Goal: Transaction & Acquisition: Purchase product/service

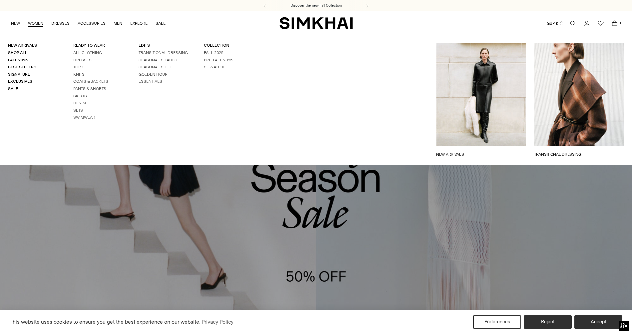
click at [80, 58] on link "Dresses" at bounding box center [82, 60] width 18 height 5
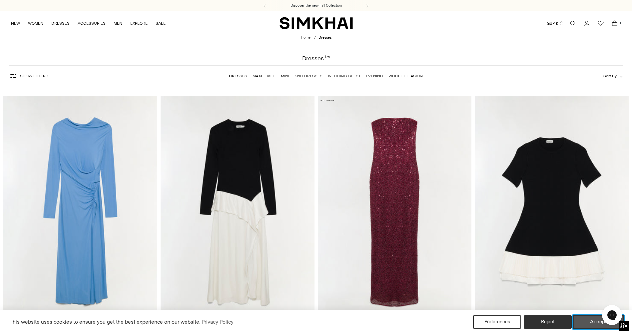
click at [596, 322] on button "Accept" at bounding box center [598, 322] width 51 height 14
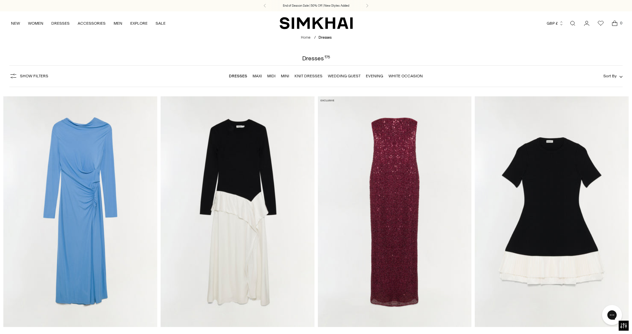
click at [35, 78] on button "Show Filters" at bounding box center [28, 76] width 39 height 11
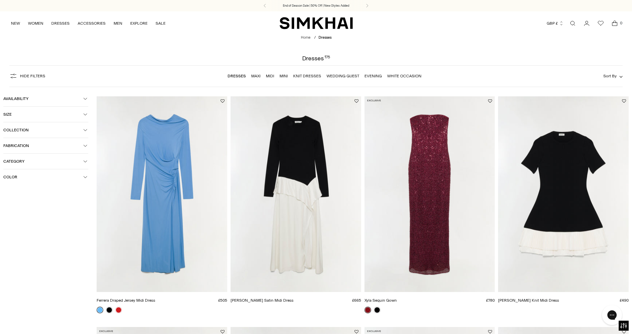
click at [24, 175] on span "Color" at bounding box center [43, 177] width 80 height 5
click at [21, 187] on span "Beige" at bounding box center [19, 190] width 14 height 6
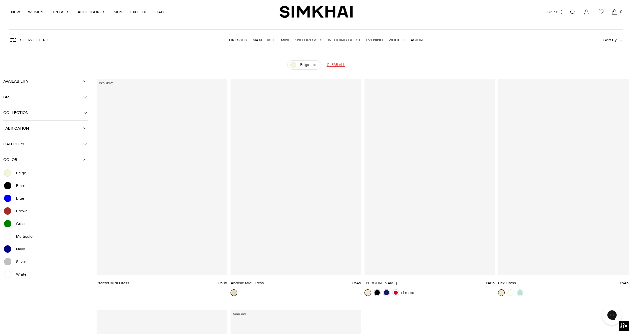
scroll to position [49, 0]
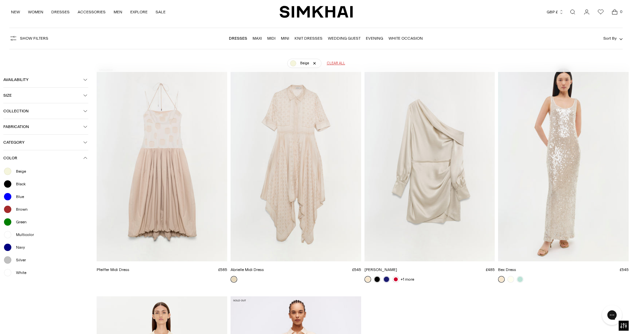
click at [19, 274] on span "White" at bounding box center [19, 273] width 14 height 6
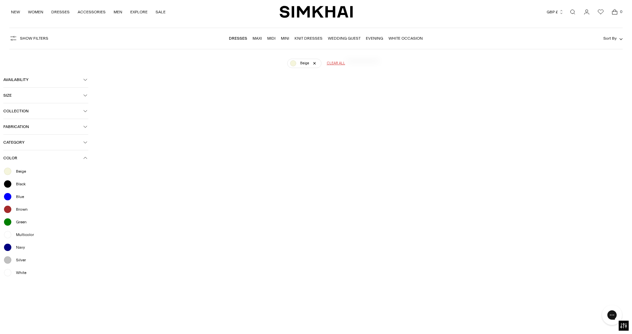
scroll to position [116, 0]
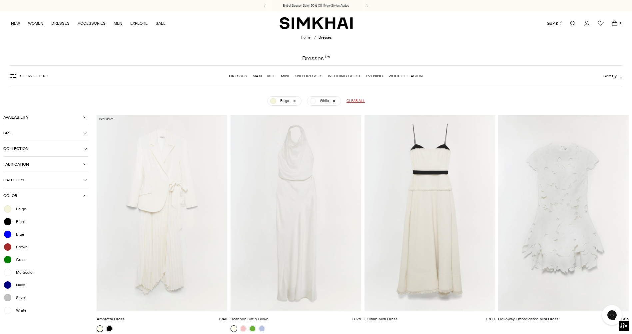
click at [529, 52] on header "Home / Dresses Dresses 175" at bounding box center [316, 48] width 632 height 26
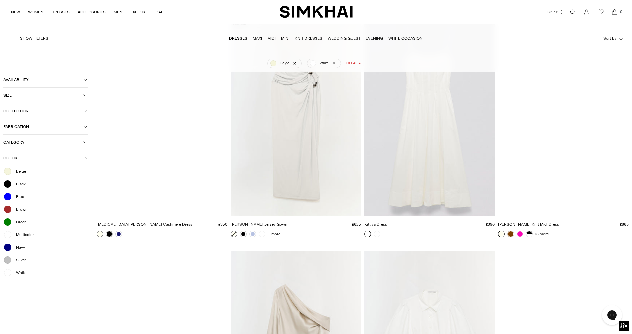
scroll to position [1299, 0]
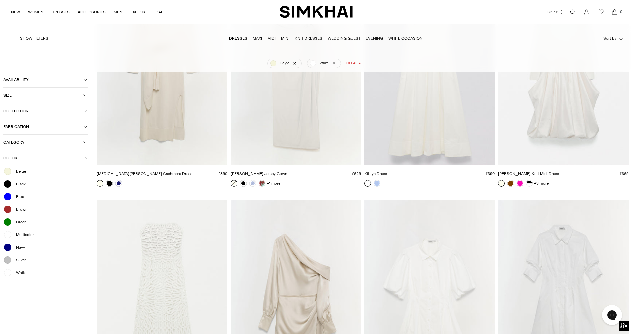
drag, startPoint x: 558, startPoint y: 173, endPoint x: 497, endPoint y: 174, distance: 61.3
copy link "[PERSON_NAME] Knit Midi Dress"
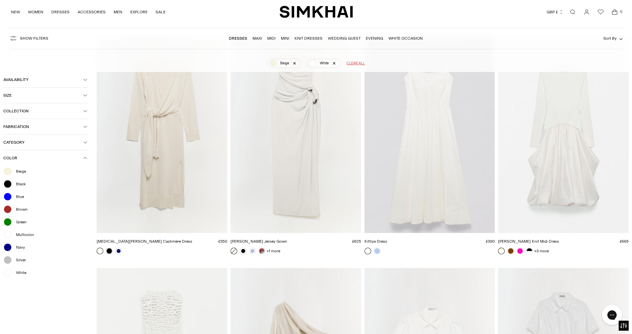
scroll to position [1133, 0]
